Goal: Task Accomplishment & Management: Manage account settings

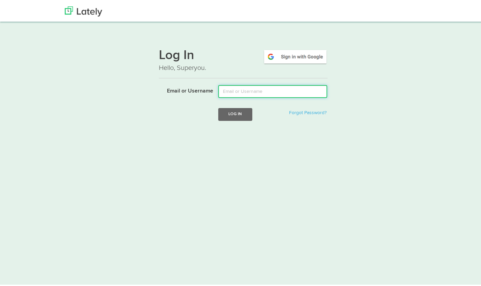
click at [239, 92] on input "Email or Username" at bounding box center [272, 90] width 109 height 13
type input "[EMAIL_ADDRESS][DOMAIN_NAME]"
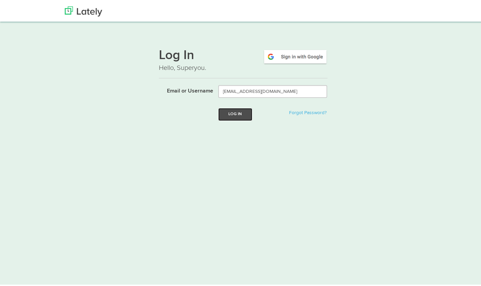
click at [232, 118] on button "Log In" at bounding box center [235, 113] width 34 height 12
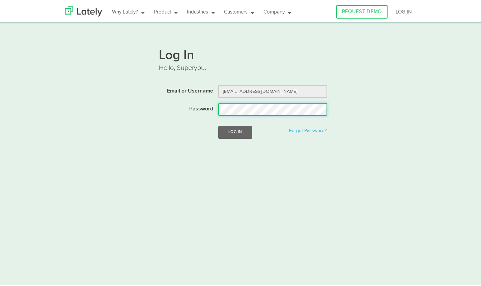
click at [218, 125] on button "Log In" at bounding box center [235, 131] width 34 height 12
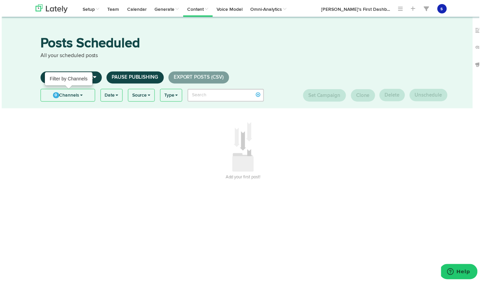
click at [84, 95] on link "0 Channels" at bounding box center [67, 96] width 54 height 12
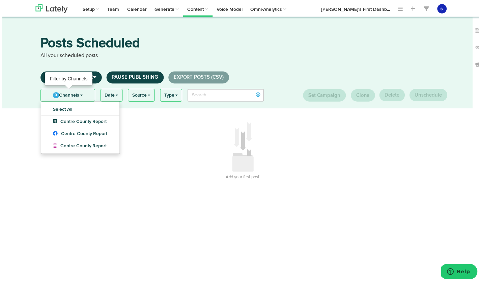
click at [84, 95] on link "0 Channels" at bounding box center [67, 96] width 54 height 12
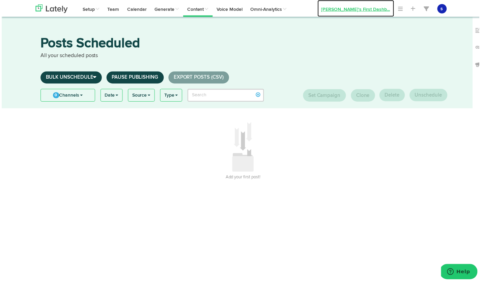
click at [374, 11] on link "[PERSON_NAME]'s First Dashb ..." at bounding box center [356, 8] width 77 height 17
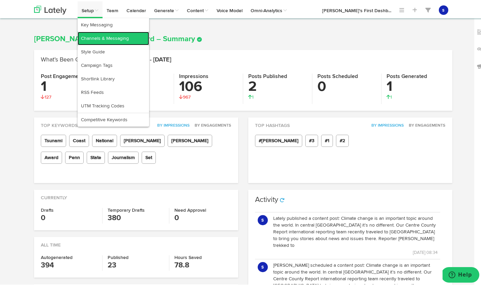
click at [110, 36] on link "Channels & Messaging" at bounding box center [114, 37] width 72 height 14
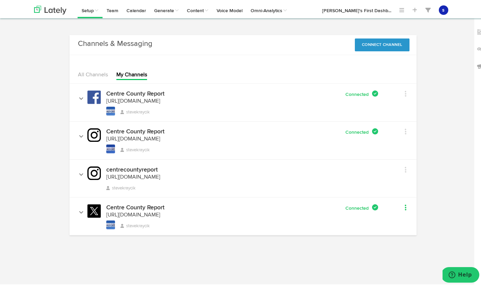
click at [400, 206] on link at bounding box center [398, 207] width 18 height 10
click at [314, 214] on div "Centre County Report [URL][DOMAIN_NAME] stevekraycik Connected" at bounding box center [229, 215] width 309 height 25
click at [97, 73] on link "All Channels" at bounding box center [93, 73] width 30 height 5
click at [135, 72] on link "My Channels" at bounding box center [131, 73] width 31 height 5
click at [99, 71] on link "All Channels" at bounding box center [93, 73] width 30 height 5
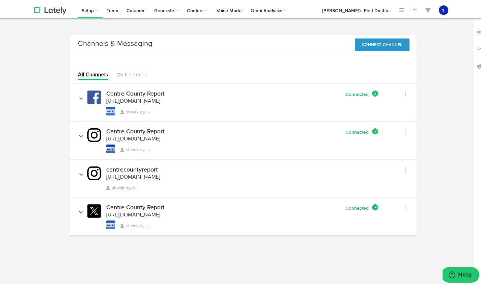
click at [157, 206] on h4 "Centre County Report" at bounding box center [135, 206] width 58 height 6
click at [81, 211] on link at bounding box center [84, 209] width 8 height 9
click at [401, 206] on link at bounding box center [398, 207] width 18 height 10
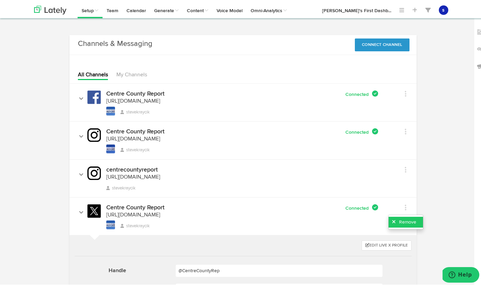
click at [400, 220] on link "Remove" at bounding box center [406, 220] width 34 height 11
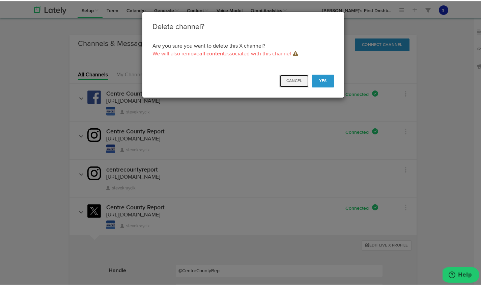
click at [301, 79] on button "Cancel" at bounding box center [295, 79] width 30 height 13
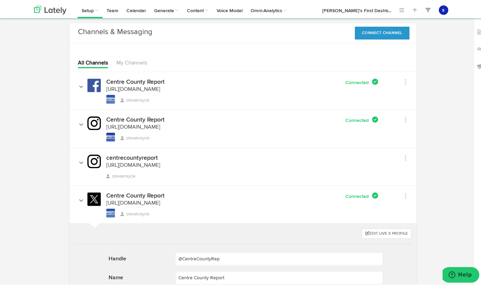
scroll to position [118, 0]
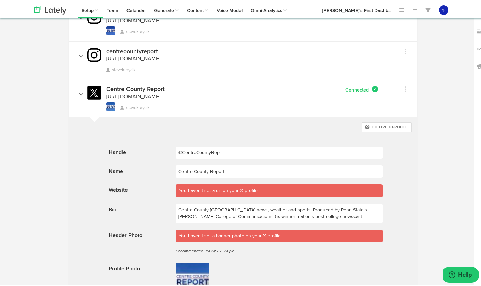
click at [322, 188] on div "You haven't set a url on your X profile." at bounding box center [279, 189] width 207 height 13
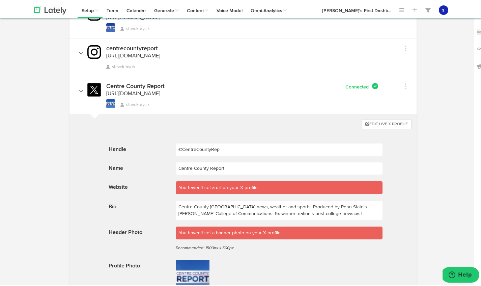
scroll to position [174, 0]
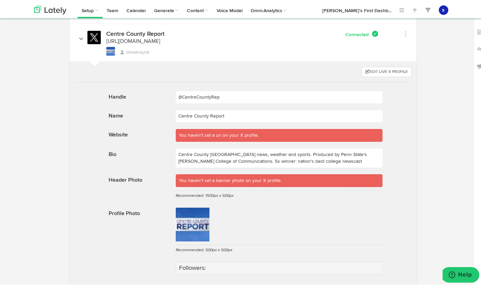
click at [238, 161] on p "Centre County [GEOGRAPHIC_DATA] news, weather and sports. Produced by Penn Stat…" at bounding box center [279, 156] width 207 height 19
click at [393, 72] on button "Edit Live X Profile" at bounding box center [387, 71] width 50 height 10
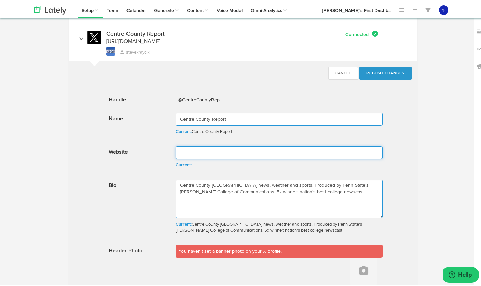
click at [223, 157] on input at bounding box center [279, 151] width 207 height 13
paste input "[URL][DOMAIN_NAME]"
type input "[URL][DOMAIN_NAME]"
click at [239, 191] on textarea "Centre County [GEOGRAPHIC_DATA] news, weather and sports. Produced by Penn Stat…" at bounding box center [279, 197] width 207 height 38
click at [334, 190] on textarea "Centre County [GEOGRAPHIC_DATA] news, weather and sports. Produced by Penn Stat…" at bounding box center [279, 197] width 207 height 38
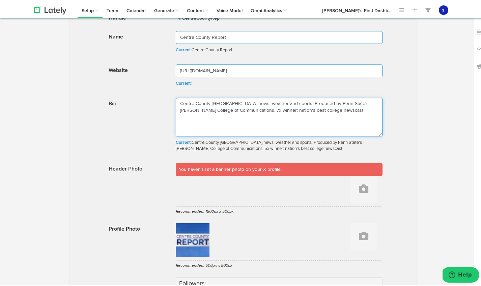
scroll to position [257, 0]
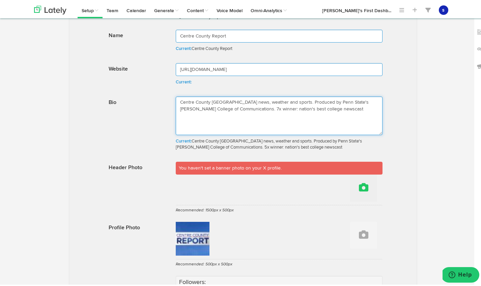
type textarea "Centre County [GEOGRAPHIC_DATA] news, weather and sports. Produced by Penn Stat…"
click at [362, 188] on icon at bounding box center [363, 185] width 9 height 9
click at [345, 165] on link "Upload Image" at bounding box center [346, 165] width 61 height 11
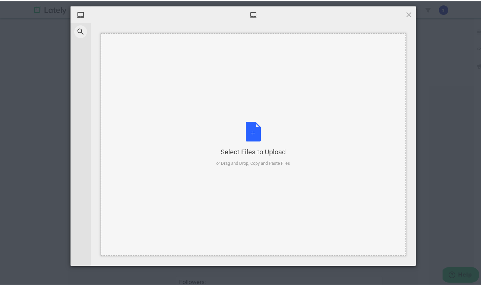
click at [266, 162] on div "or Drag and Drop, Copy and Paste Files" at bounding box center [253, 162] width 74 height 7
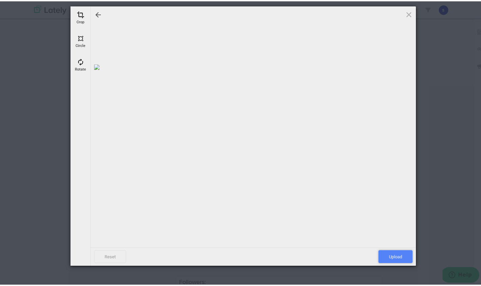
click at [396, 256] on span "Upload" at bounding box center [396, 255] width 34 height 13
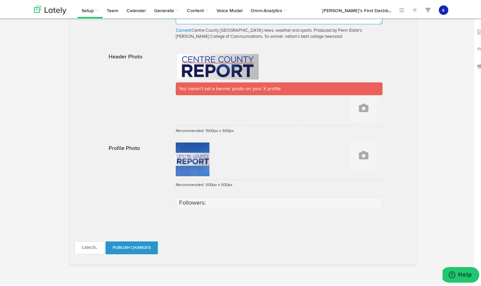
scroll to position [372, 0]
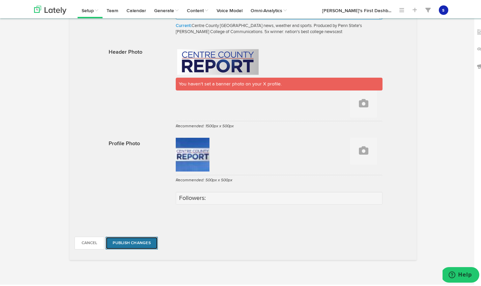
click at [139, 240] on button "Publish Changes" at bounding box center [132, 241] width 52 height 13
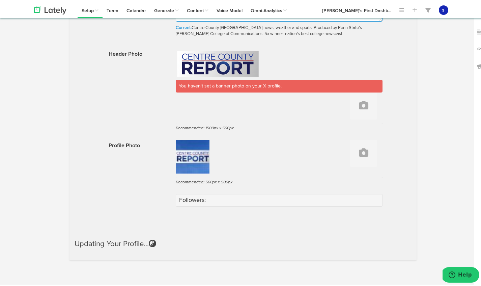
scroll to position [368, 0]
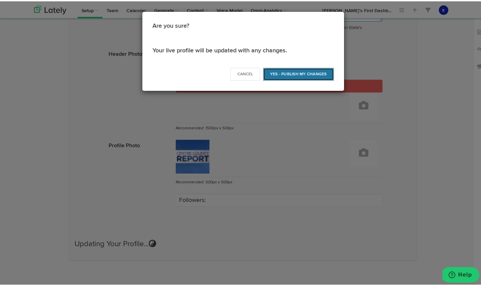
click at [297, 76] on button "Yes - Publish my Changes" at bounding box center [298, 73] width 71 height 13
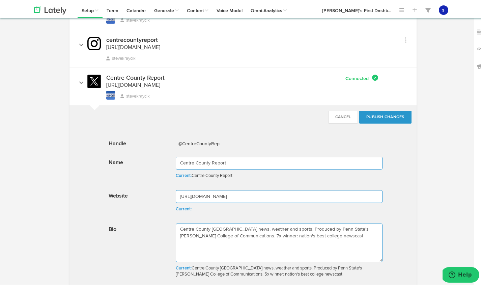
scroll to position [74, 0]
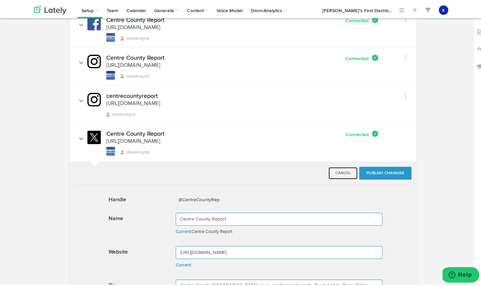
click at [346, 172] on button "Cancel" at bounding box center [344, 171] width 30 height 13
type textarea "Centre County [GEOGRAPHIC_DATA] news, weather and sports. Produced by Penn Stat…"
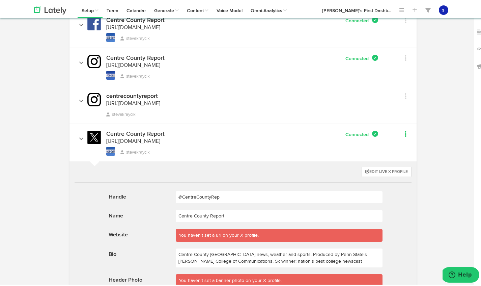
click at [402, 132] on link at bounding box center [398, 134] width 18 height 10
click at [401, 147] on link "Remove" at bounding box center [406, 147] width 34 height 11
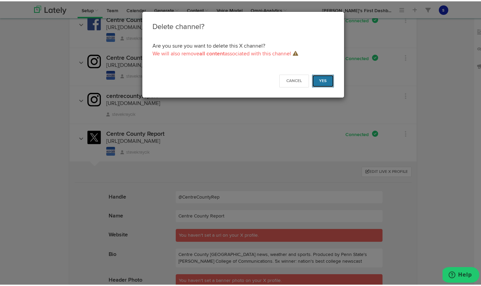
click at [319, 77] on button "Yes" at bounding box center [323, 79] width 22 height 13
click at [320, 79] on button "Yes" at bounding box center [323, 79] width 22 height 13
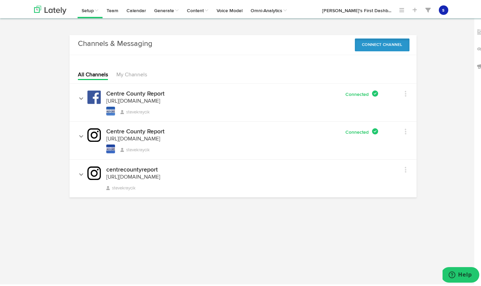
click at [387, 41] on button "Connect Channel" at bounding box center [382, 43] width 55 height 13
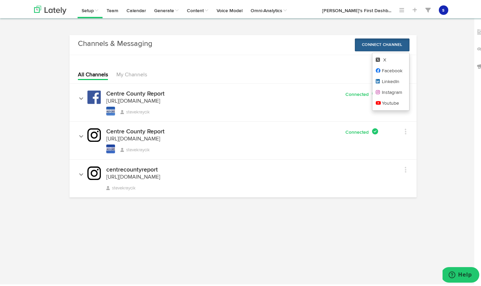
click at [443, 68] on div "Channels & Messaging No message Connect Channel X Facebook LinkedIn Instagram Y…" at bounding box center [243, 118] width 429 height 169
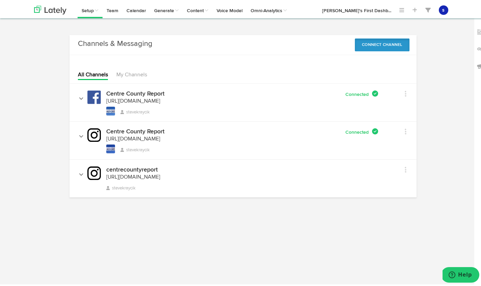
click at [381, 44] on button "Connect Channel" at bounding box center [382, 43] width 55 height 13
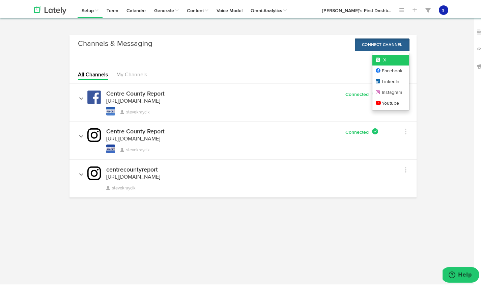
click at [382, 60] on link "X" at bounding box center [391, 58] width 37 height 11
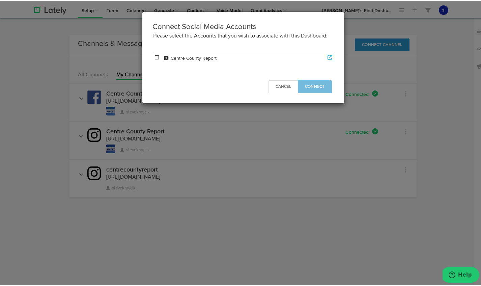
click at [154, 55] on icon at bounding box center [157, 56] width 6 height 5
click at [310, 85] on span "Connect" at bounding box center [315, 85] width 20 height 4
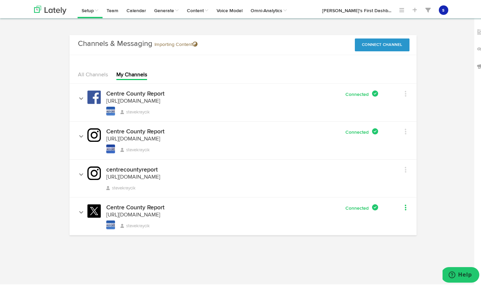
click at [405, 205] on icon at bounding box center [406, 206] width 2 height 7
click at [442, 186] on div "Channels & Messaging No message Importing Content Connect Channel X Facebook Li…" at bounding box center [243, 137] width 429 height 207
click at [405, 166] on icon at bounding box center [406, 168] width 2 height 7
click at [409, 205] on link "Remove" at bounding box center [416, 204] width 54 height 11
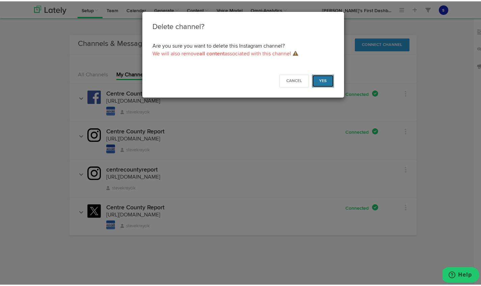
click at [322, 81] on button "Yes" at bounding box center [323, 79] width 22 height 13
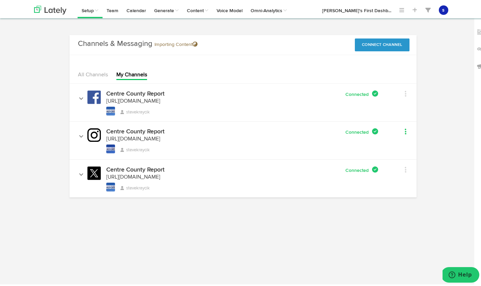
click at [405, 132] on icon at bounding box center [406, 130] width 2 height 7
click at [405, 167] on link "Remove" at bounding box center [416, 166] width 54 height 11
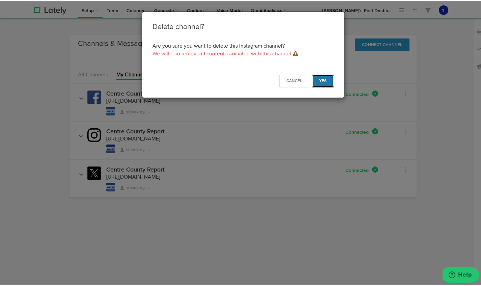
click at [319, 80] on button "Yes" at bounding box center [323, 79] width 22 height 13
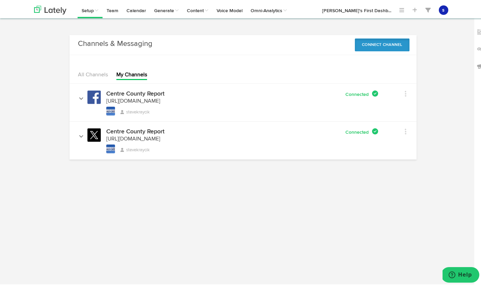
click at [383, 43] on button "Connect Channel" at bounding box center [382, 43] width 55 height 13
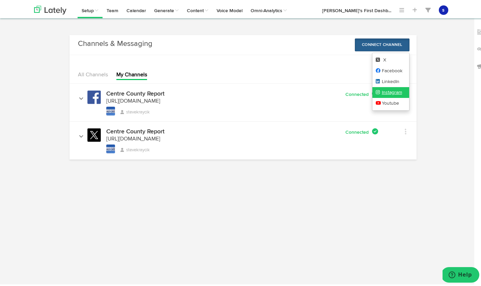
click at [391, 92] on link "Instagram" at bounding box center [391, 91] width 37 height 11
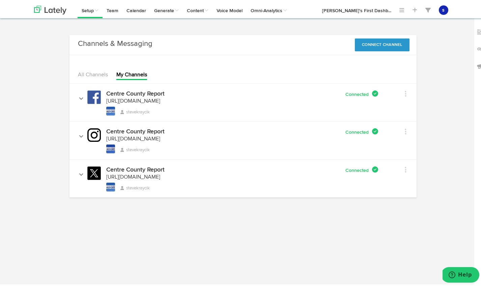
click at [404, 133] on div "Edit Channel Info Set Channel Alias Remove" at bounding box center [398, 130] width 28 height 12
click at [405, 130] on icon at bounding box center [406, 130] width 2 height 7
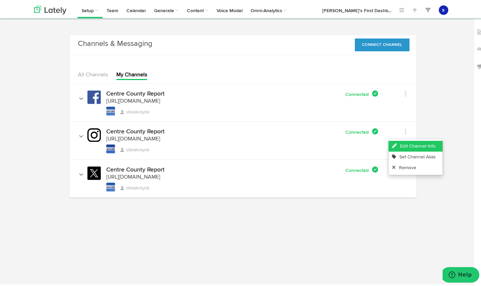
click at [416, 144] on link "Edit Channel Info" at bounding box center [416, 144] width 54 height 11
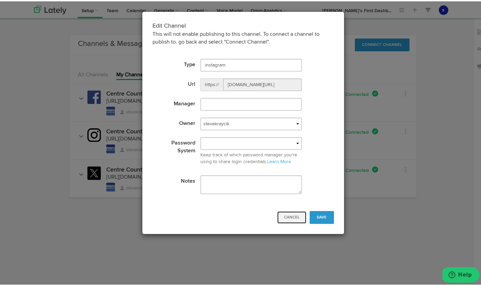
click at [292, 218] on button "Cancel" at bounding box center [292, 216] width 30 height 13
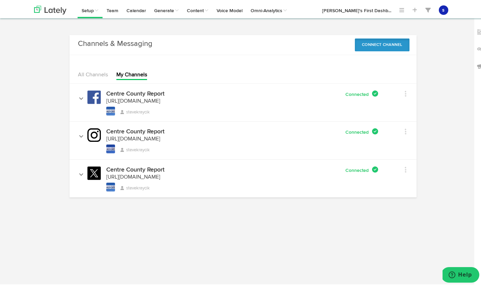
click at [390, 41] on button "Connect Channel" at bounding box center [382, 43] width 55 height 13
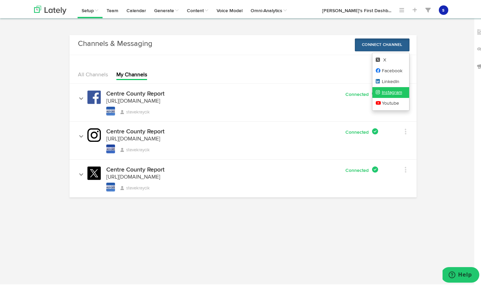
click at [394, 92] on link "Instagram" at bounding box center [391, 91] width 37 height 11
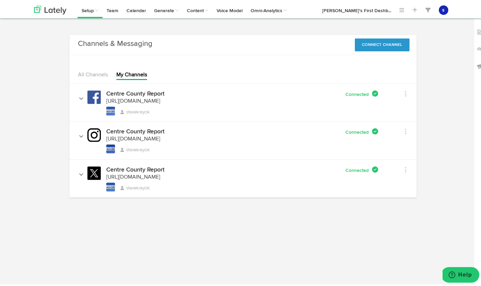
click at [86, 70] on li "All Channels" at bounding box center [93, 74] width 30 height 9
click at [131, 75] on link "My Channels" at bounding box center [131, 73] width 31 height 5
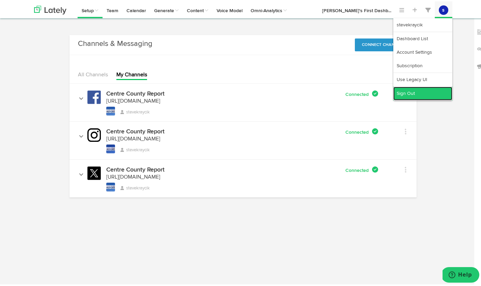
click at [411, 93] on link "Sign Out" at bounding box center [423, 92] width 59 height 14
